Goal: Information Seeking & Learning: Learn about a topic

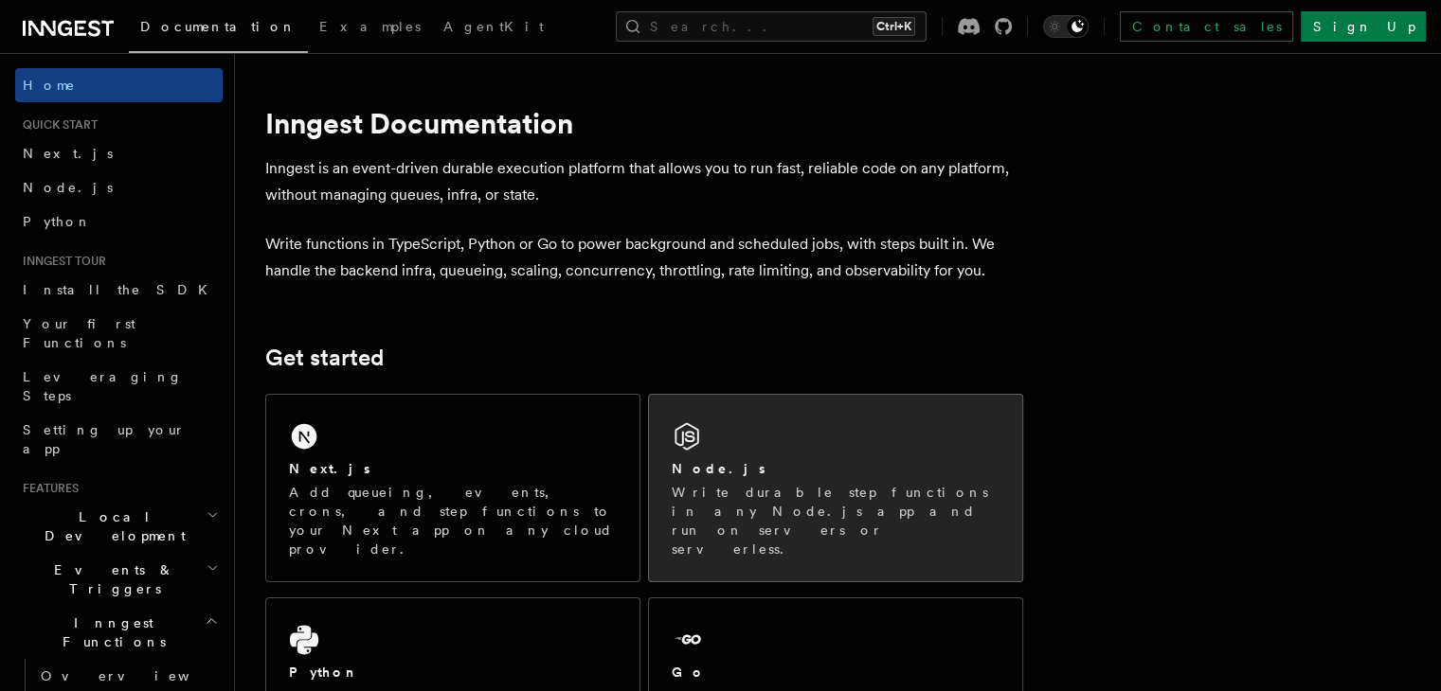
click at [755, 479] on div "Node.js Write durable step functions in any Node.js app and run on servers or s…" at bounding box center [836, 508] width 328 height 99
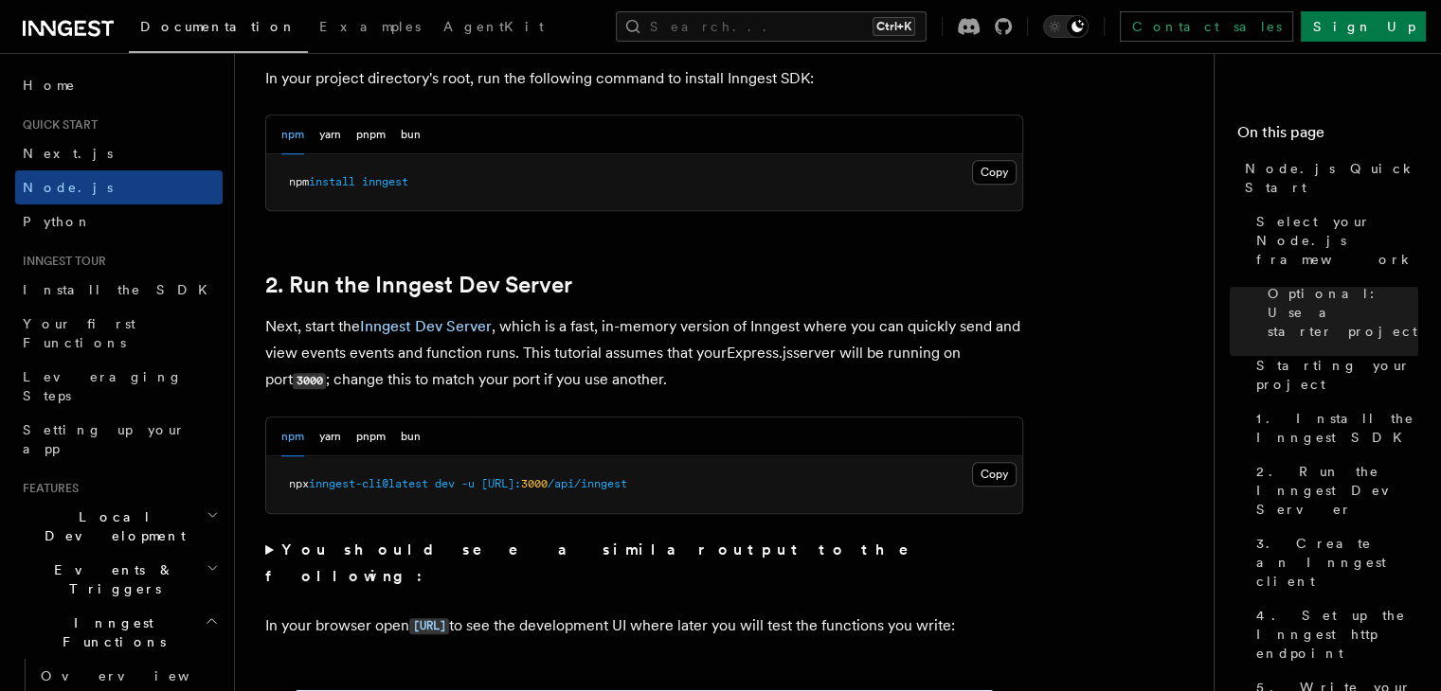
scroll to position [1284, 0]
click at [998, 175] on button "Copy Copied" at bounding box center [994, 171] width 45 height 25
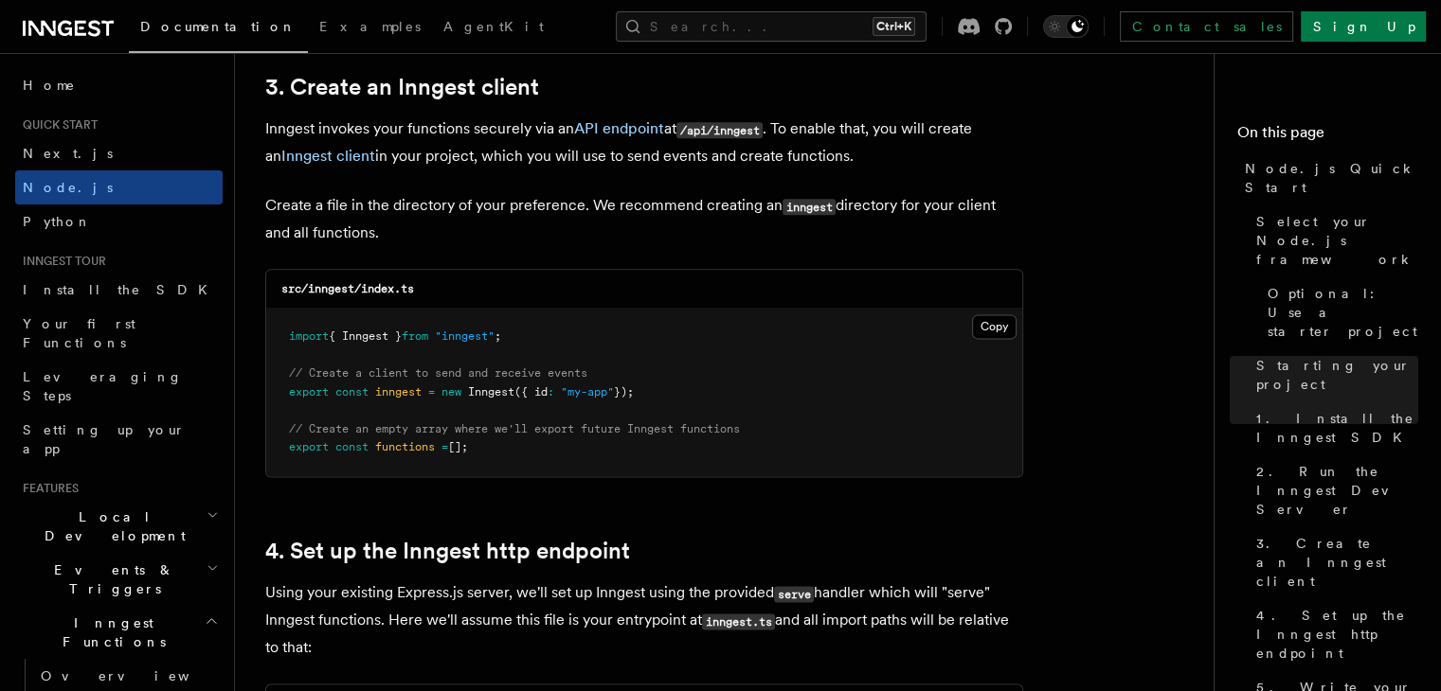
scroll to position [2402, 0]
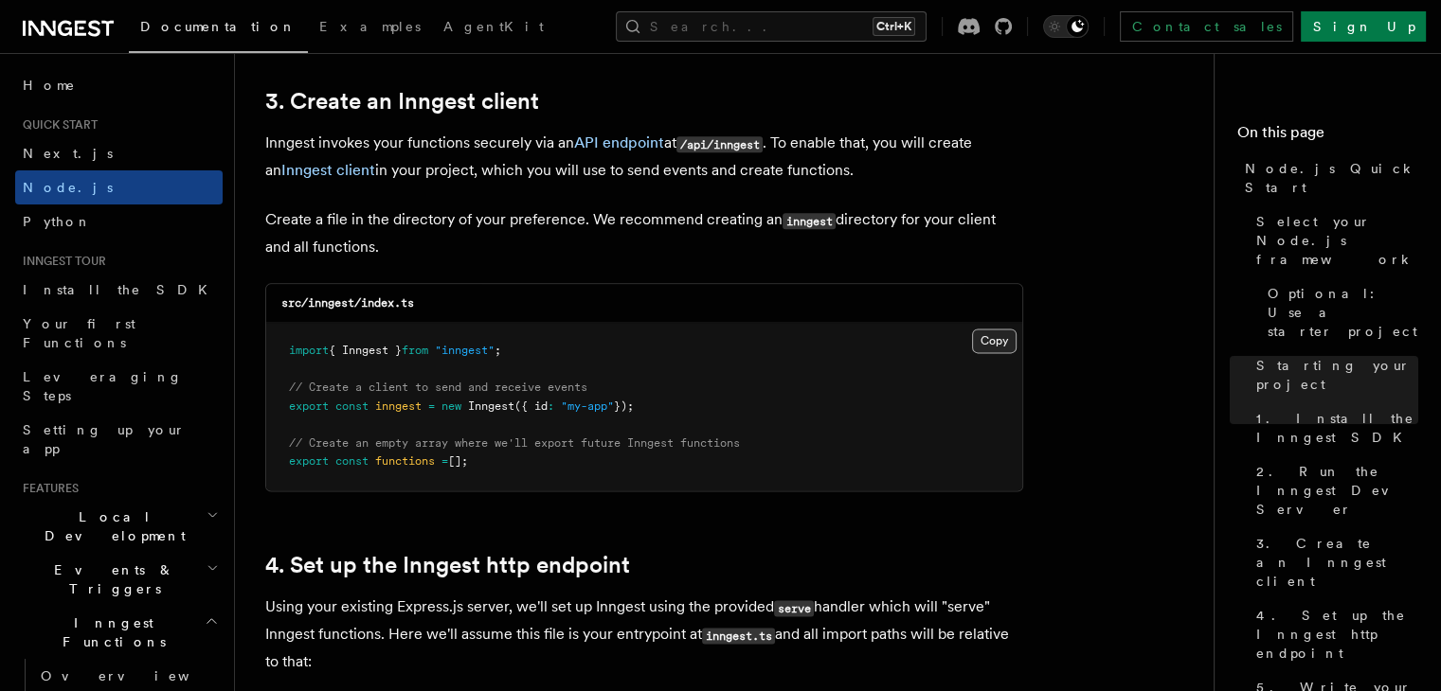
click at [996, 349] on button "Copy Copied" at bounding box center [994, 341] width 45 height 25
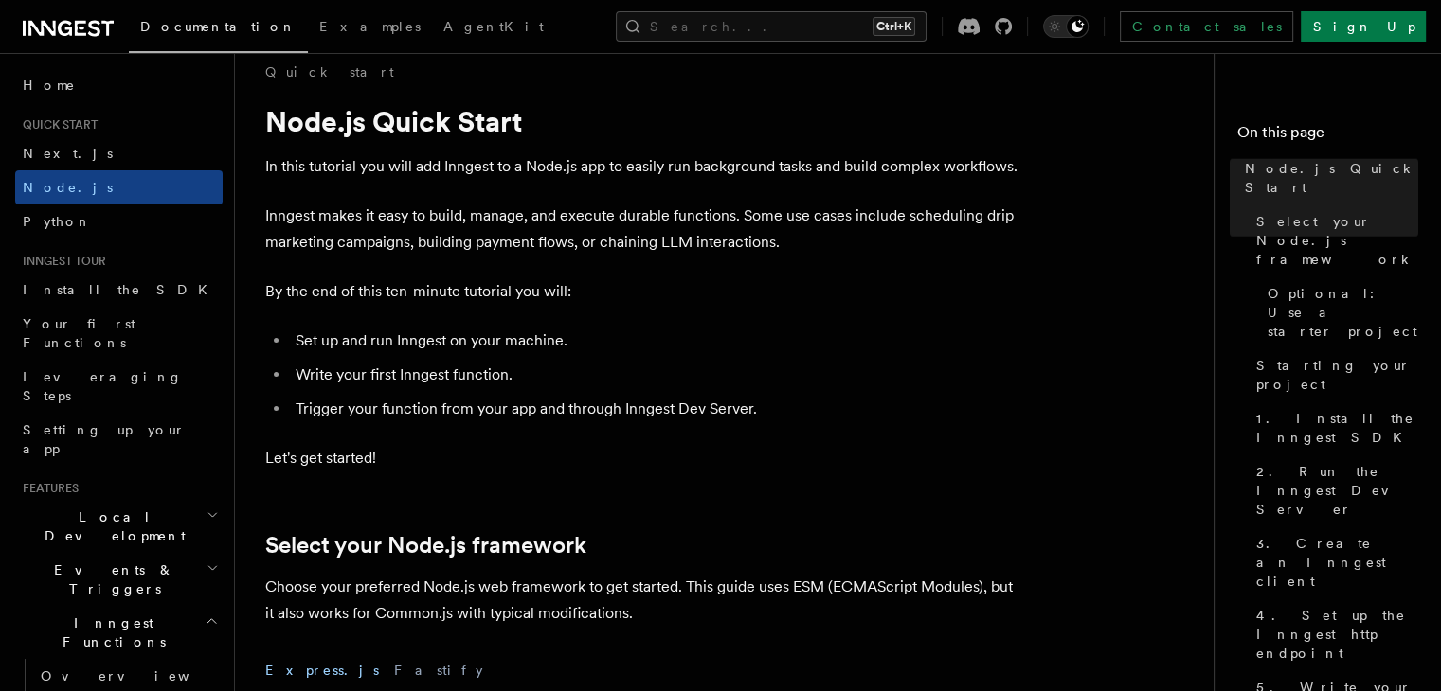
scroll to position [0, 0]
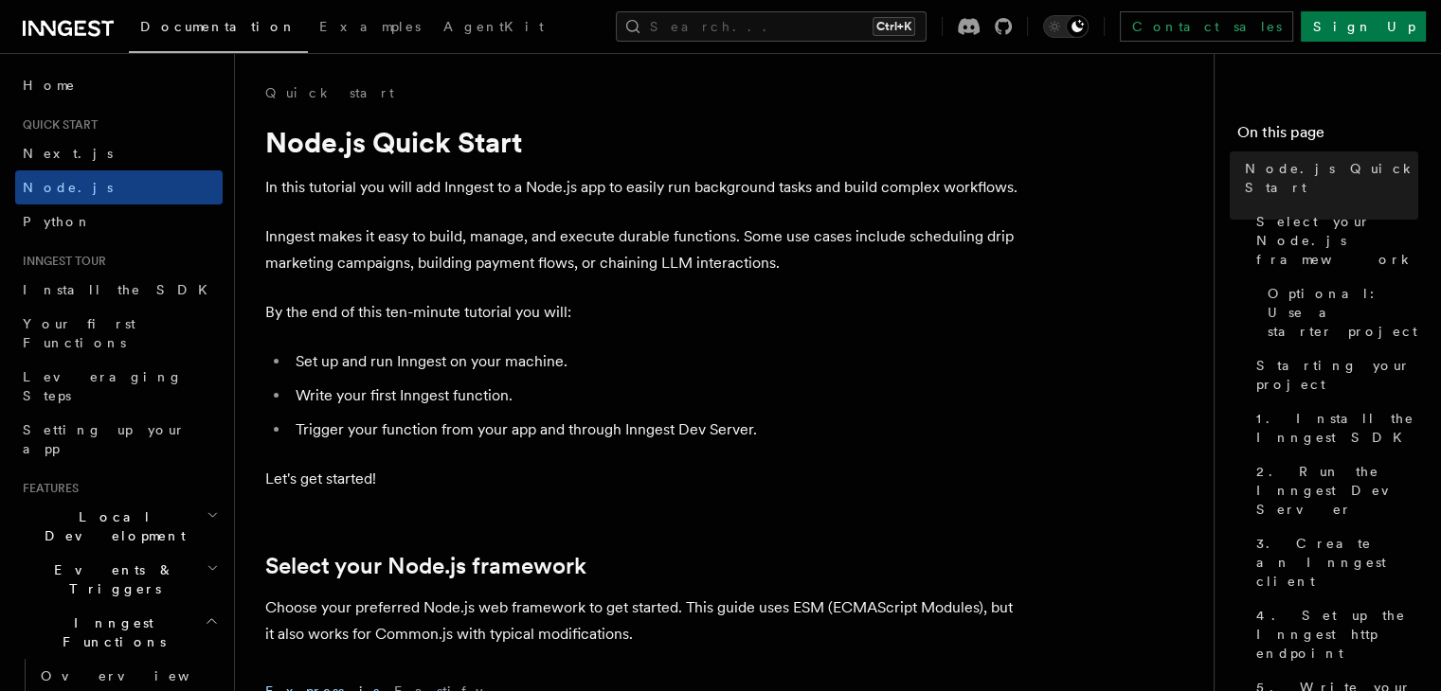
click at [88, 29] on icon at bounding box center [68, 28] width 91 height 23
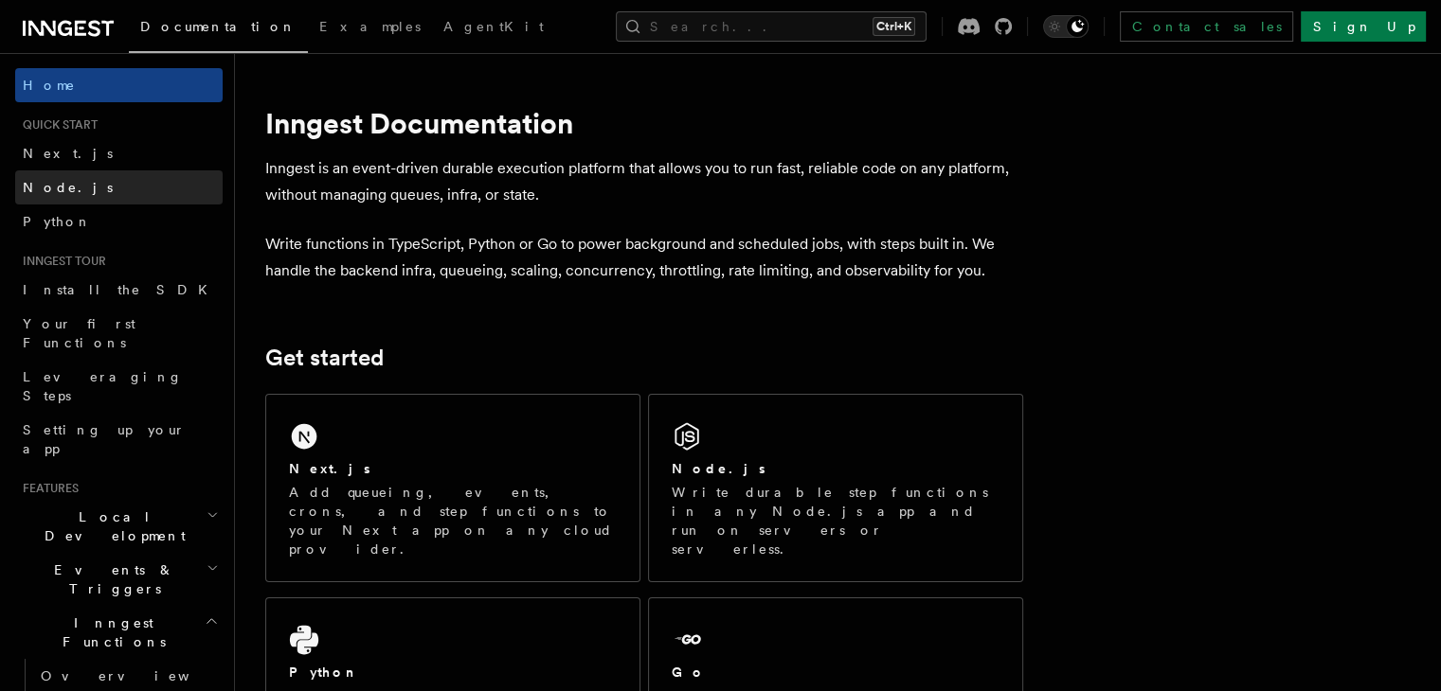
click at [45, 183] on span "Node.js" at bounding box center [68, 187] width 90 height 15
click at [219, 21] on span "Documentation" at bounding box center [218, 26] width 156 height 15
click at [319, 31] on span "Examples" at bounding box center [369, 26] width 101 height 15
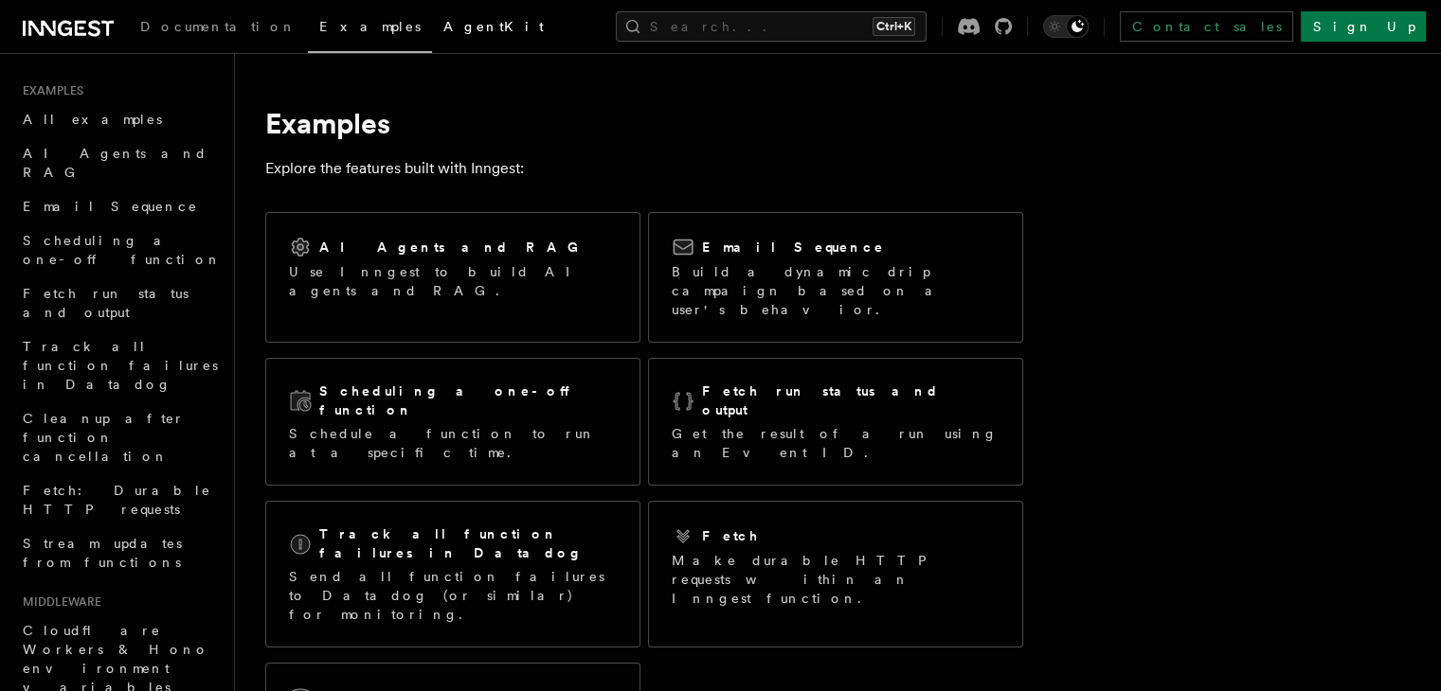
click at [432, 37] on link "AgentKit" at bounding box center [493, 28] width 123 height 45
click at [68, 23] on icon at bounding box center [65, 28] width 14 height 15
